Goal: Task Accomplishment & Management: Manage account settings

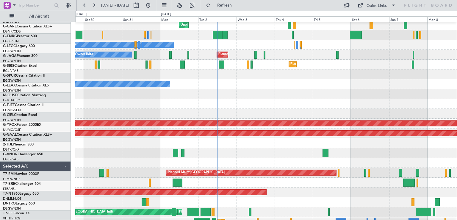
scroll to position [61, 0]
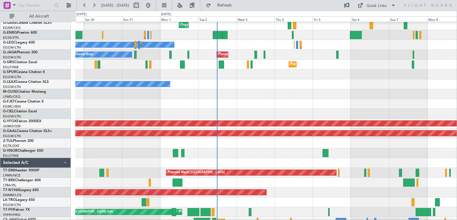
click at [279, 147] on div at bounding box center [266, 143] width 382 height 10
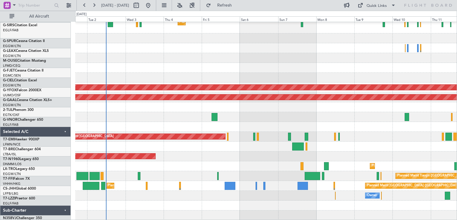
scroll to position [102, 0]
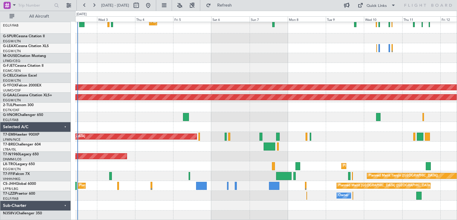
click at [269, 183] on div "Planned Maint [GEOGRAPHIC_DATA] ([GEOGRAPHIC_DATA]) Owner Ibiza Planned Maint […" at bounding box center [266, 69] width 382 height 301
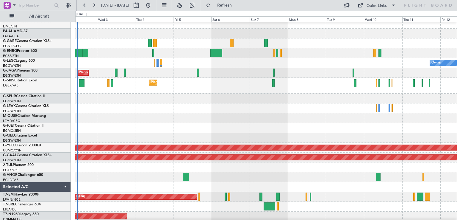
scroll to position [43, 0]
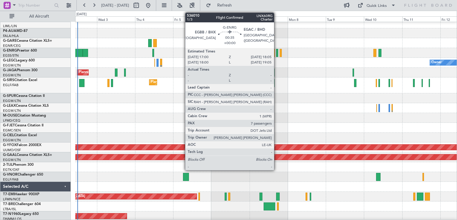
click at [277, 55] on div at bounding box center [277, 53] width 2 height 8
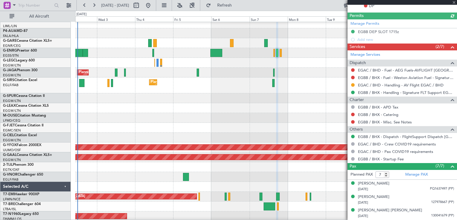
scroll to position [218, 0]
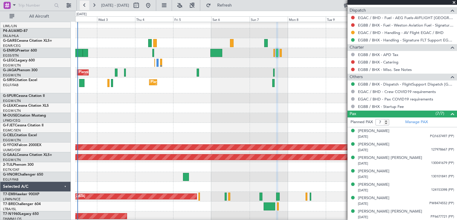
click at [88, 5] on button at bounding box center [85, 6] width 10 height 10
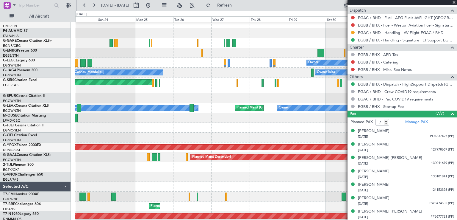
click at [453, 1] on span at bounding box center [454, 2] width 6 height 5
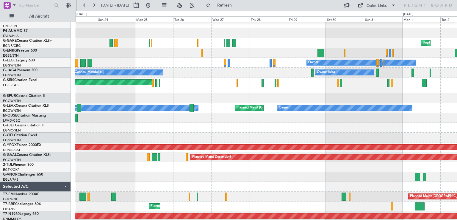
type input "0"
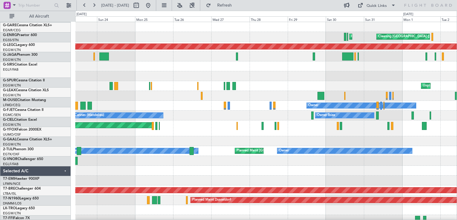
scroll to position [0, 0]
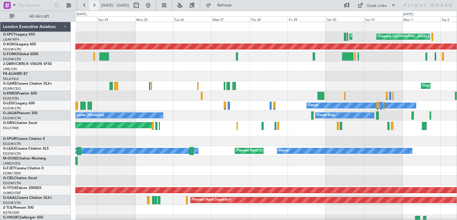
click at [94, 4] on button at bounding box center [94, 6] width 10 height 10
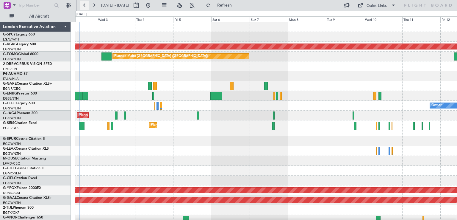
click at [86, 6] on button at bounding box center [85, 6] width 10 height 10
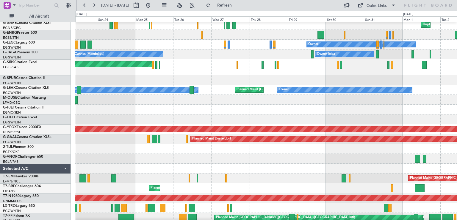
scroll to position [89, 0]
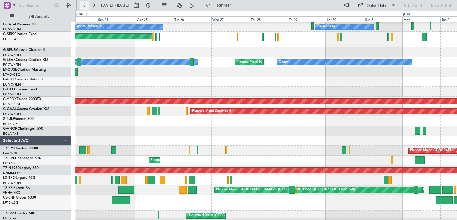
click at [83, 4] on button at bounding box center [85, 6] width 10 height 10
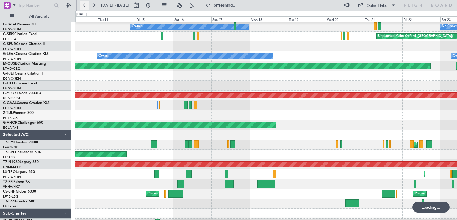
click at [83, 4] on button at bounding box center [85, 6] width 10 height 10
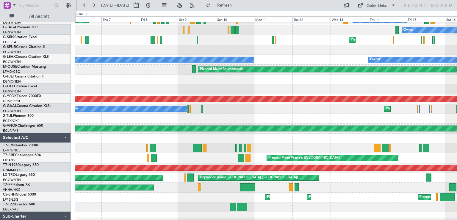
scroll to position [86, 0]
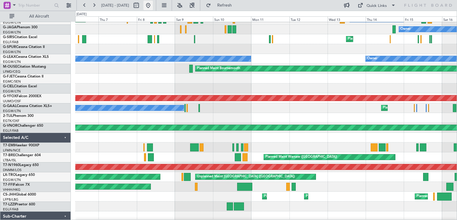
click at [153, 5] on button at bounding box center [149, 6] width 10 height 10
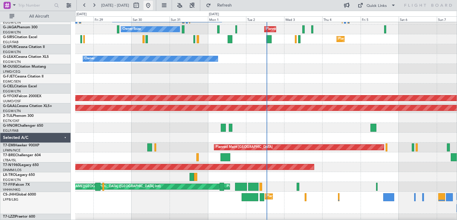
click at [153, 5] on button at bounding box center [149, 6] width 10 height 10
click at [153, 4] on button at bounding box center [149, 6] width 10 height 10
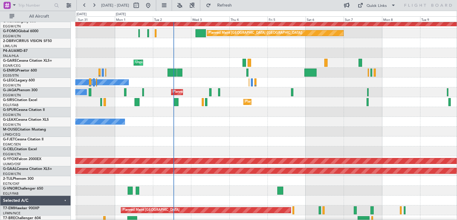
scroll to position [30, 0]
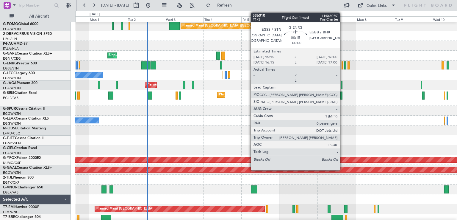
click at [343, 68] on div at bounding box center [342, 65] width 1 height 8
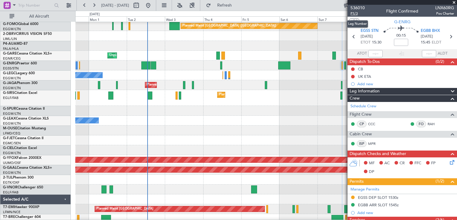
click at [357, 15] on span "P1/3" at bounding box center [358, 13] width 14 height 5
click at [366, 106] on link "Schedule Crew" at bounding box center [364, 106] width 26 height 6
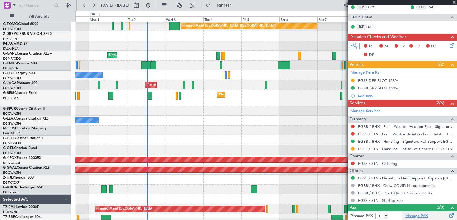
click at [413, 214] on link "Manage PAX" at bounding box center [417, 216] width 23 height 6
click at [237, 4] on span "Refresh" at bounding box center [224, 5] width 25 height 4
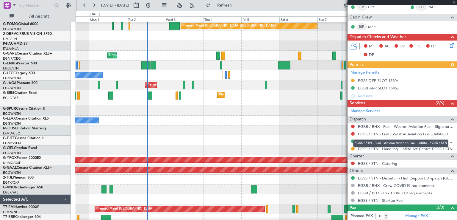
scroll to position [117, 0]
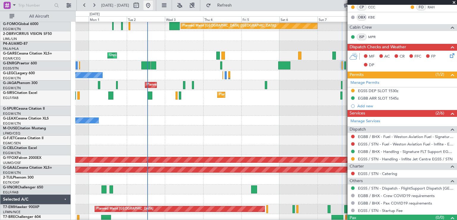
click at [153, 7] on button at bounding box center [149, 6] width 10 height 10
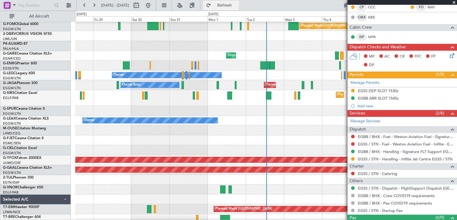
click at [237, 4] on span "Refresh" at bounding box center [224, 5] width 25 height 4
click at [237, 7] on span "Refresh" at bounding box center [224, 5] width 25 height 4
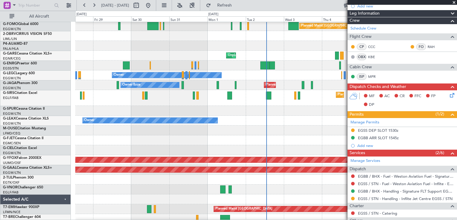
click at [455, 2] on span at bounding box center [454, 2] width 6 height 5
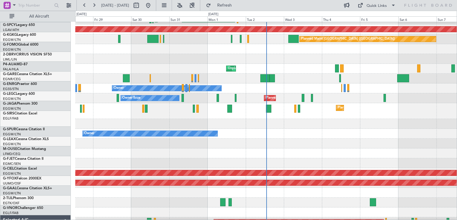
scroll to position [17, 0]
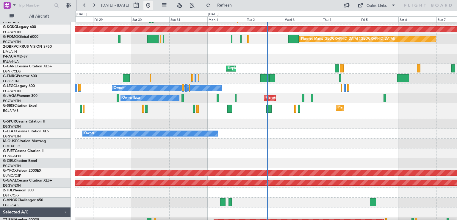
click at [153, 9] on button at bounding box center [149, 6] width 10 height 10
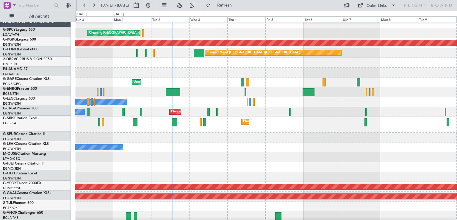
scroll to position [4, 0]
click at [236, 156] on div at bounding box center [266, 157] width 382 height 10
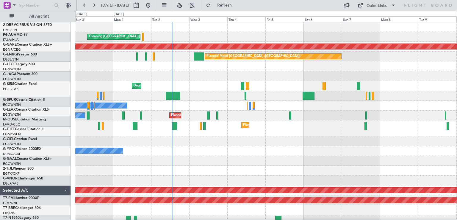
scroll to position [0, 0]
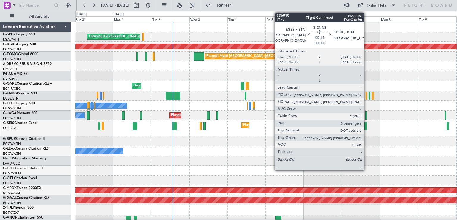
click at [367, 97] on div at bounding box center [366, 96] width 1 height 8
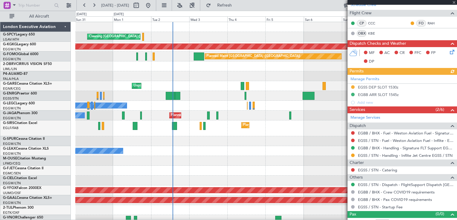
scroll to position [108, 0]
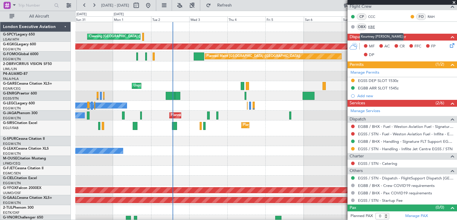
click at [370, 25] on link "KBE" at bounding box center [374, 26] width 13 height 5
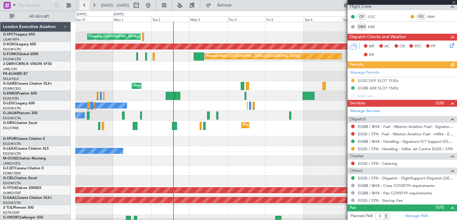
click at [86, 4] on button at bounding box center [85, 6] width 10 height 10
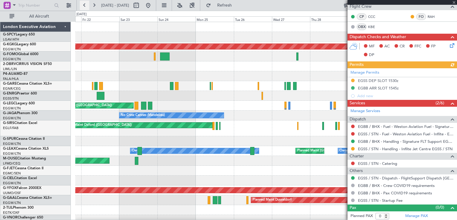
click at [86, 4] on button at bounding box center [85, 6] width 10 height 10
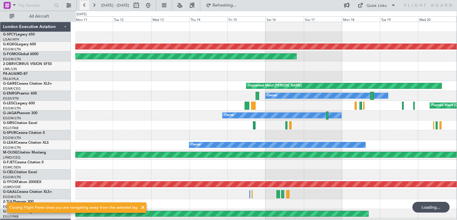
click at [86, 4] on button at bounding box center [85, 6] width 10 height 10
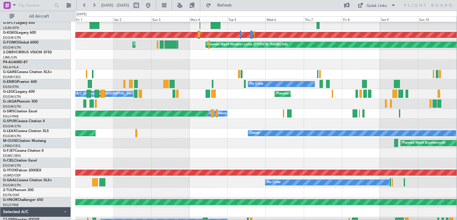
scroll to position [12, 0]
